Goal: Transaction & Acquisition: Download file/media

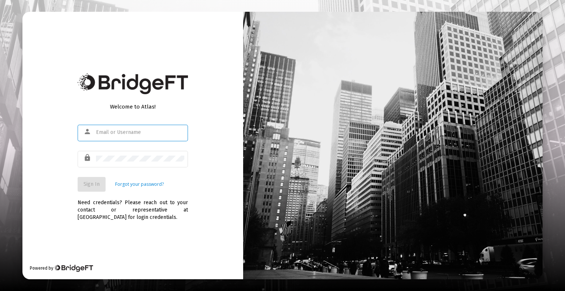
type input "[PERSON_NAME][EMAIL_ADDRESS][DOMAIN_NAME]"
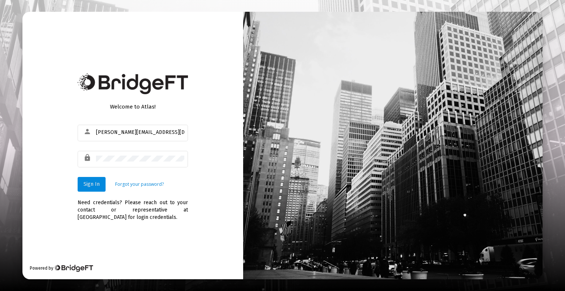
click at [99, 186] on span "Sign In" at bounding box center [91, 184] width 16 height 6
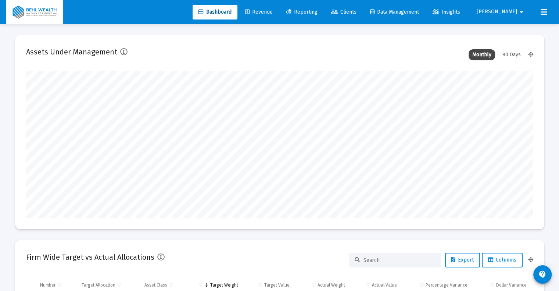
scroll to position [147, 273]
type input "[DATE]"
type input "[PERSON_NAME][EMAIL_ADDRESS][DOMAIN_NAME]"
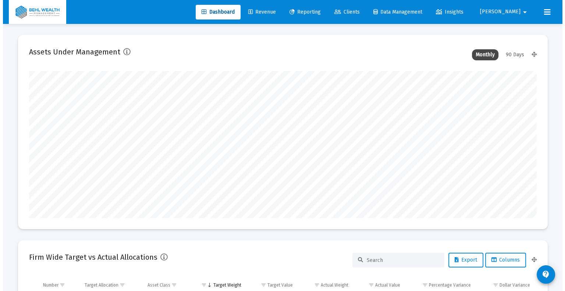
scroll to position [147, 237]
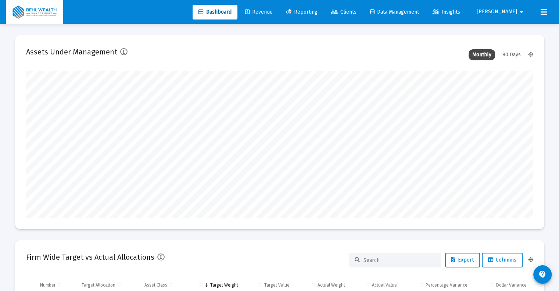
click at [324, 15] on link "Reporting" at bounding box center [302, 12] width 43 height 15
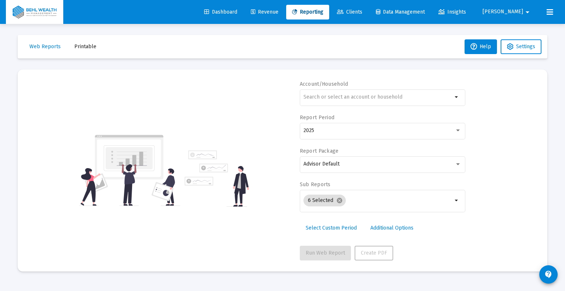
click at [96, 48] on button "Printable" at bounding box center [85, 46] width 34 height 15
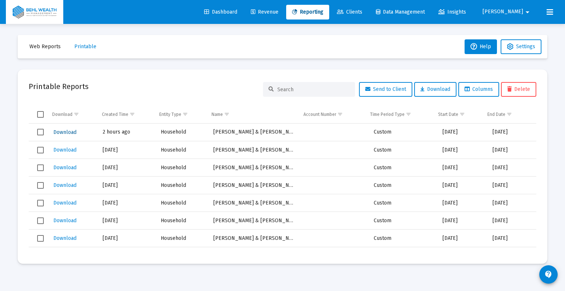
click at [58, 133] on span "Download" at bounding box center [64, 132] width 23 height 6
